Goal: Answer question/provide support: Share knowledge or assist other users

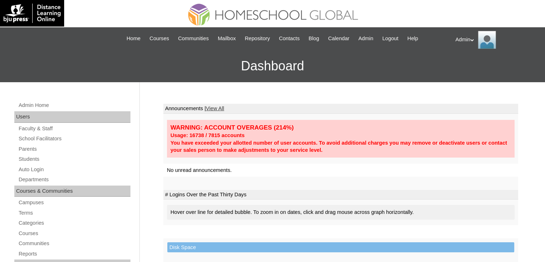
click at [33, 158] on link "Students" at bounding box center [74, 158] width 113 height 9
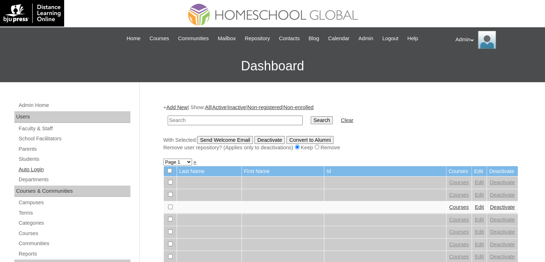
click at [38, 168] on link "Auto Login" at bounding box center [74, 169] width 113 height 9
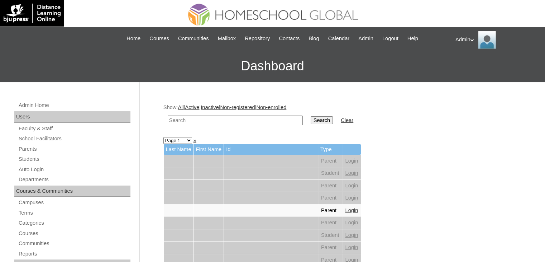
click at [214, 119] on input "text" at bounding box center [235, 120] width 135 height 10
type input "Torno"
click at [311, 121] on input "Search" at bounding box center [322, 120] width 22 height 8
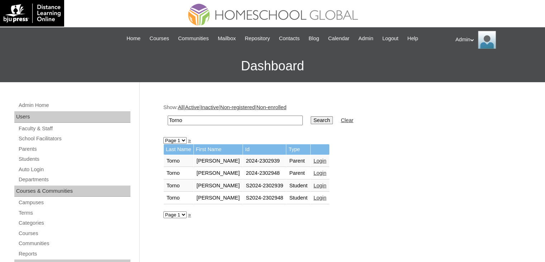
click at [315, 158] on link "Login" at bounding box center [320, 161] width 13 height 6
